Goal: Navigation & Orientation: Find specific page/section

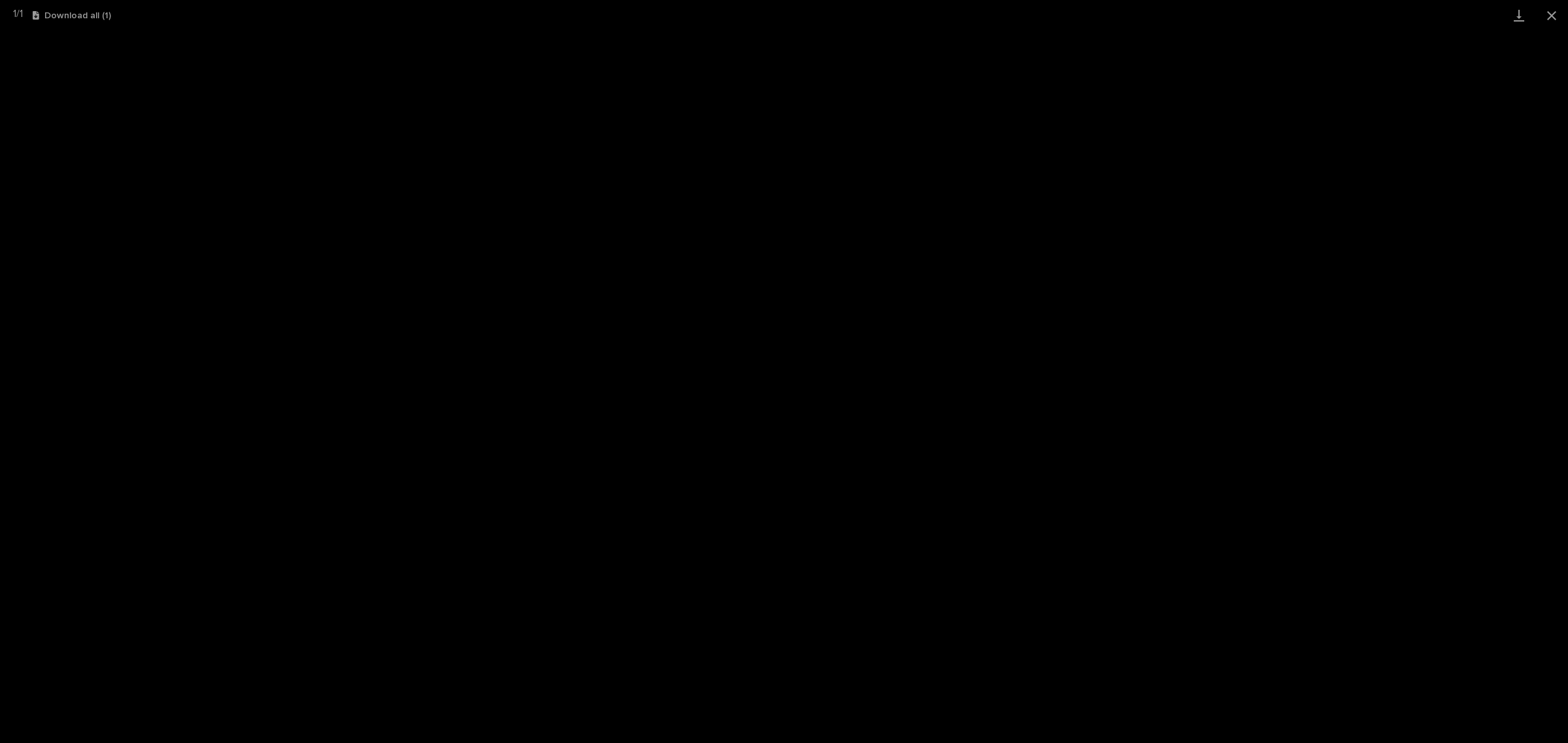
scroll to position [33, 0]
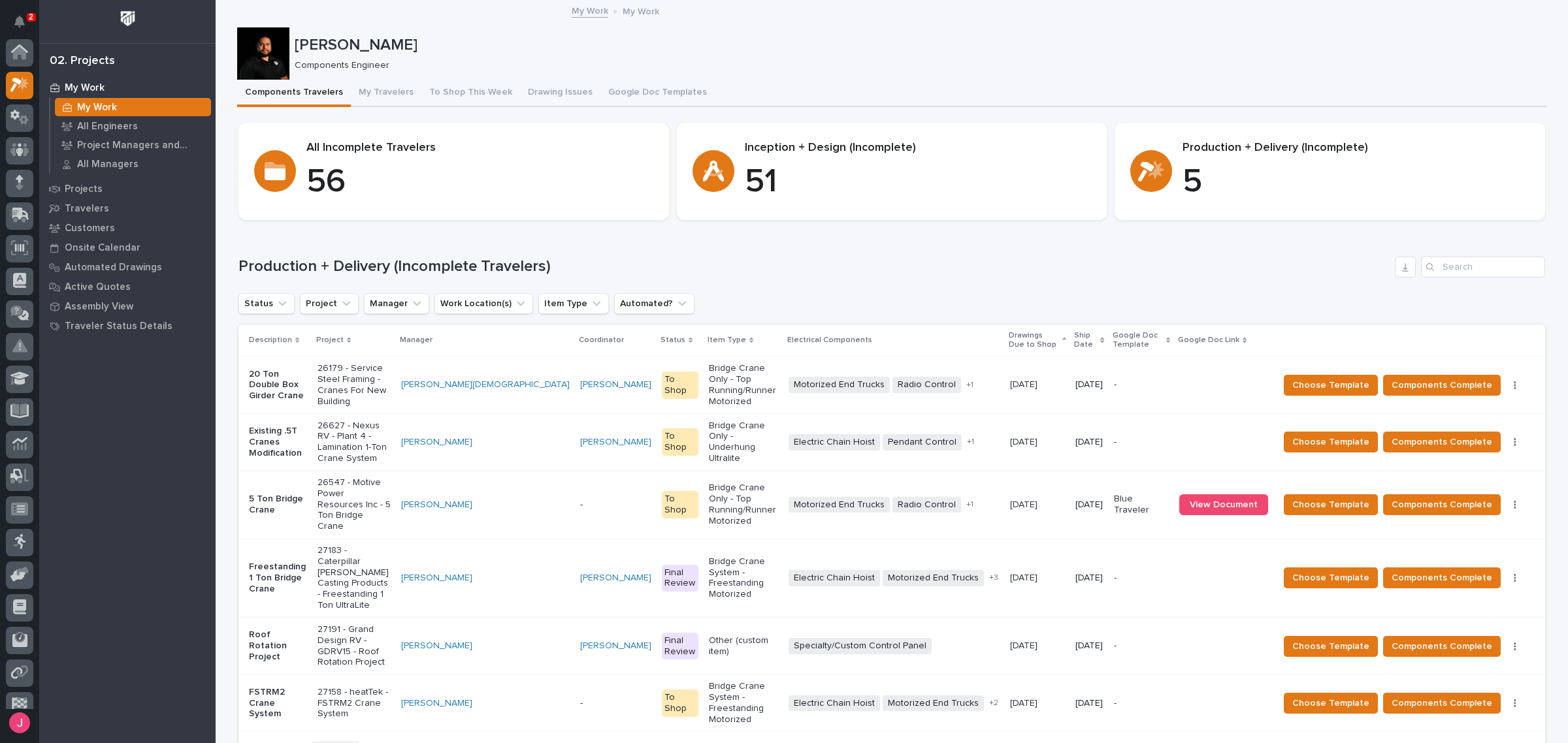
scroll to position [34, 0]
click at [647, 50] on p "Josh Nakasone" at bounding box center [918, 45] width 1247 height 19
click at [20, 8] on button "Notifications" at bounding box center [19, 21] width 27 height 27
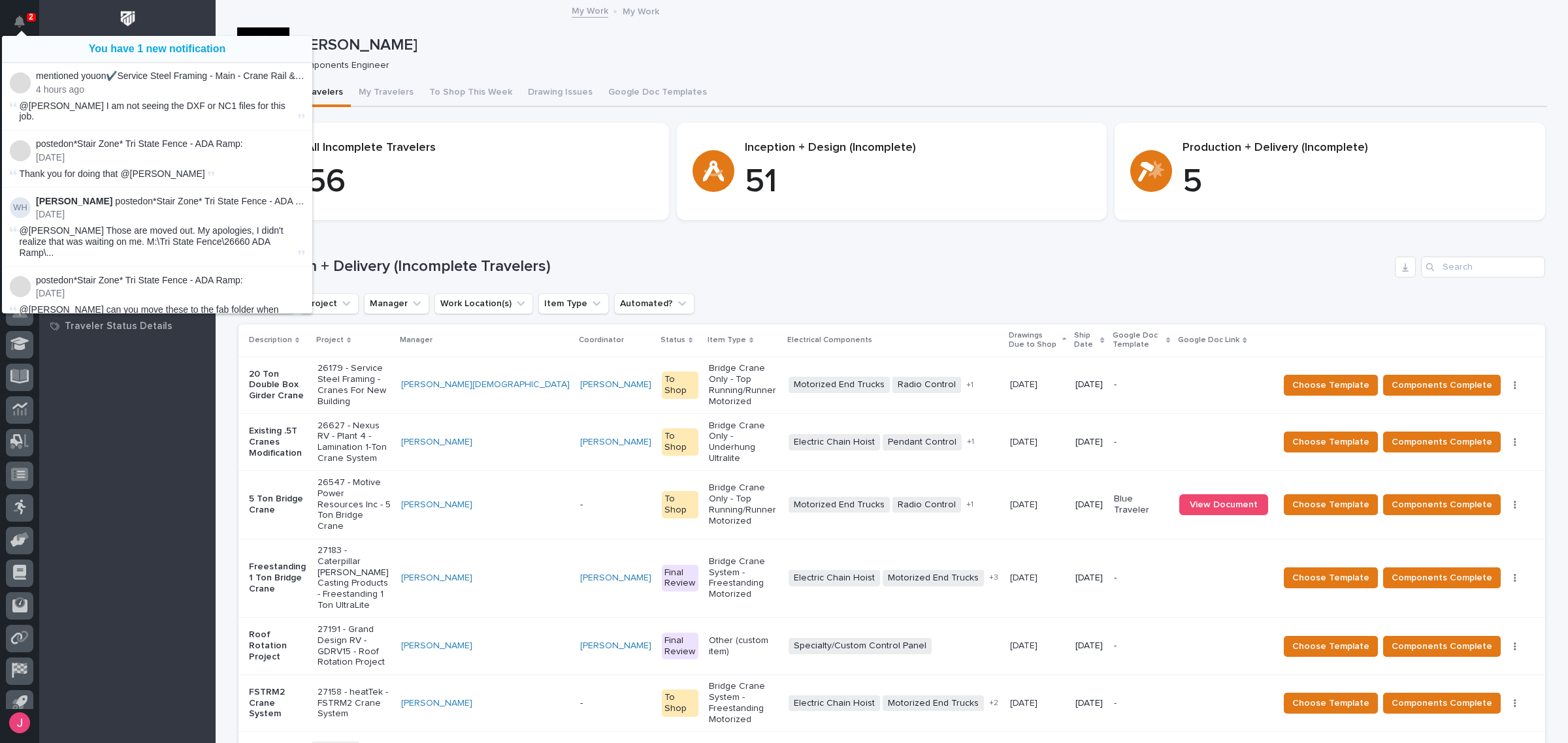
scroll to position [33, 0]
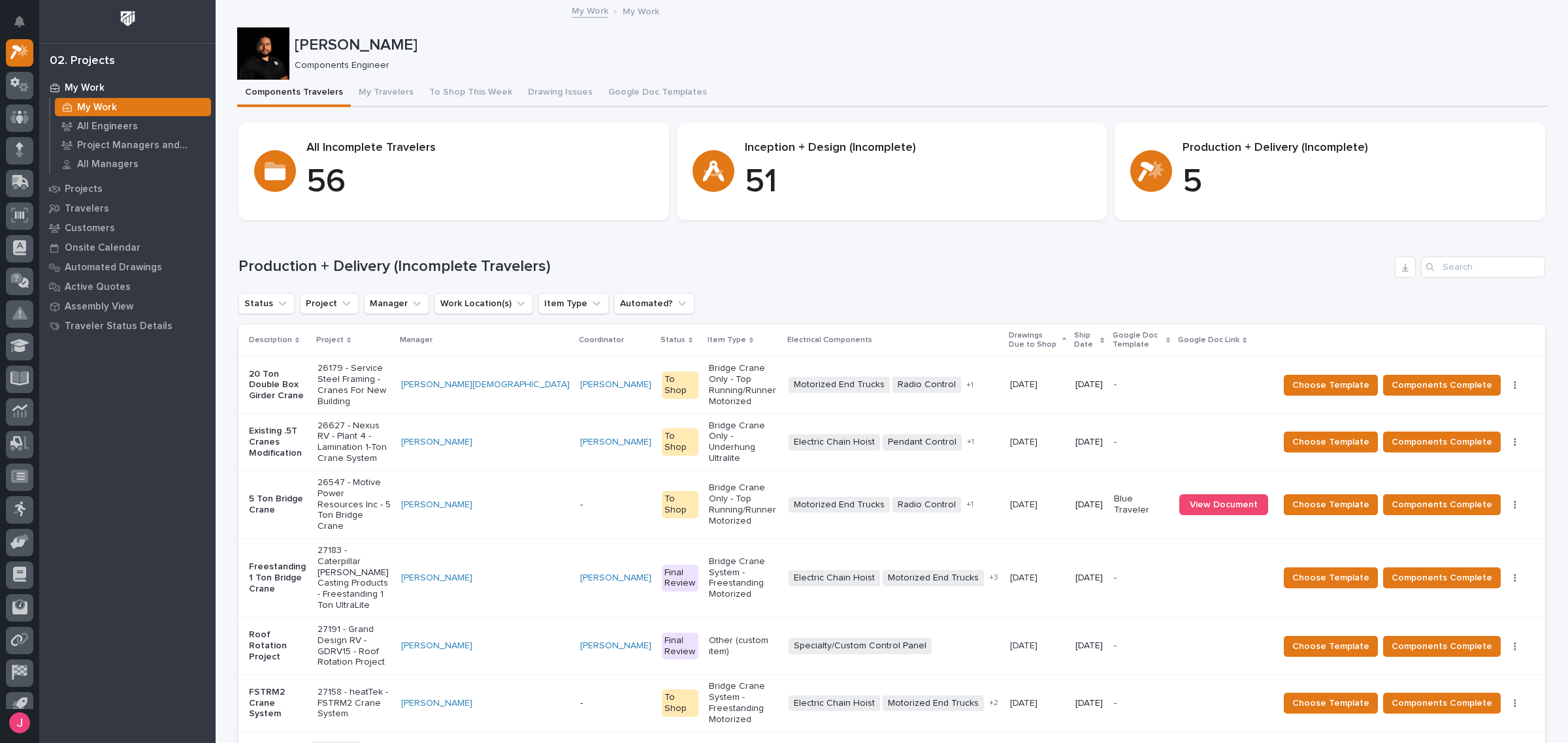
click at [536, 52] on p "Josh Nakasone" at bounding box center [918, 45] width 1247 height 19
click at [684, 36] on p "Josh Nakasone" at bounding box center [918, 45] width 1247 height 19
click at [972, 80] on div "Components Travelers My Travelers To Shop This Week Drawing Issues Google Doc T…" at bounding box center [892, 93] width 1310 height 27
